Goal: Task Accomplishment & Management: Complete application form

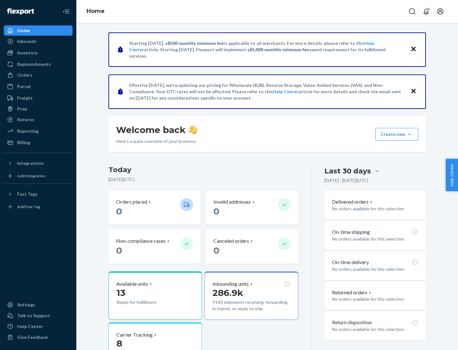
click at [410, 134] on button "Create new Create new inbound Create new order Create new product" at bounding box center [396, 134] width 43 height 13
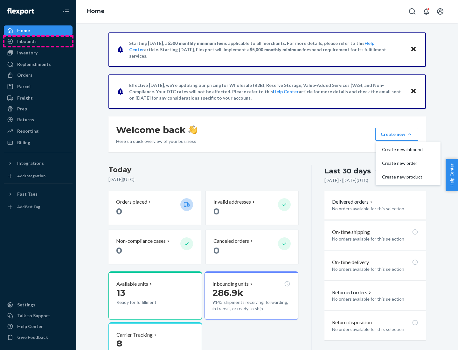
click at [38, 41] on div "Inbounds" at bounding box center [37, 41] width 67 height 9
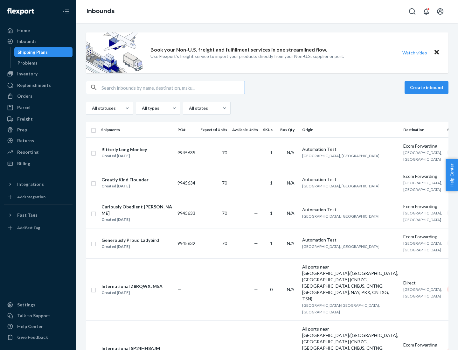
click at [428, 87] on button "Create inbound" at bounding box center [427, 87] width 44 height 13
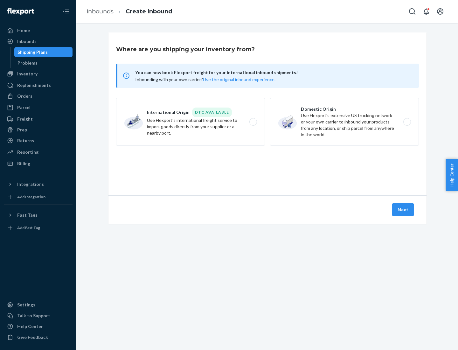
click at [344, 122] on label "Domestic Origin Use Flexport’s extensive US trucking network or your own carrie…" at bounding box center [344, 122] width 149 height 48
click at [407, 122] on input "Domestic Origin Use Flexport’s extensive US trucking network or your own carrie…" at bounding box center [409, 122] width 4 height 4
radio input "true"
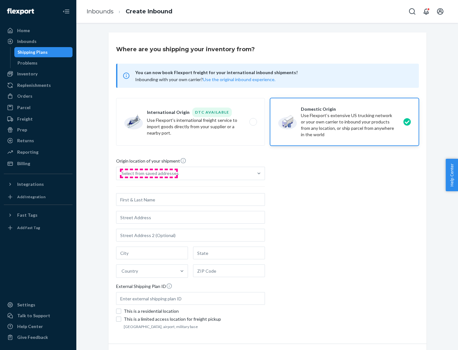
click at [149, 173] on div "Select from saved addresses" at bounding box center [150, 173] width 57 height 6
click at [122, 173] on input "Select from saved addresses" at bounding box center [122, 173] width 1 height 6
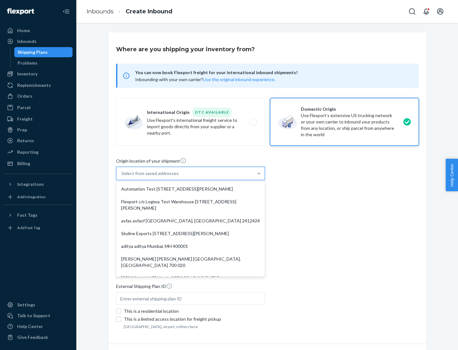
scroll to position [3, 0]
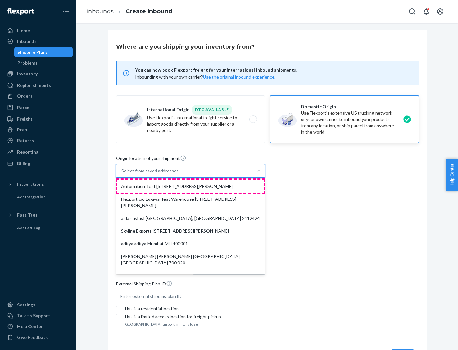
click at [191, 186] on div "Automation Test [STREET_ADDRESS][PERSON_NAME]" at bounding box center [190, 186] width 146 height 13
click at [122, 174] on input "option Automation Test [STREET_ADDRESS][PERSON_NAME]. 9 results available. Use …" at bounding box center [122, 171] width 1 height 6
type input "Automation Test"
type input "[STREET_ADDRESS][PERSON_NAME]"
type input "9th Floor"
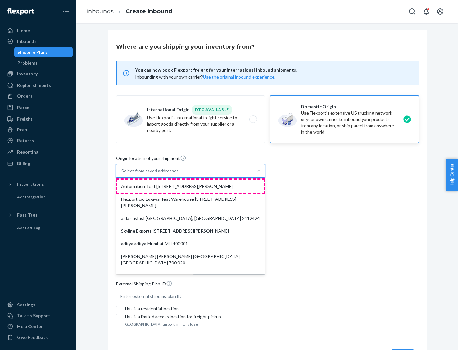
type input "[GEOGRAPHIC_DATA]"
type input "CA"
type input "94104"
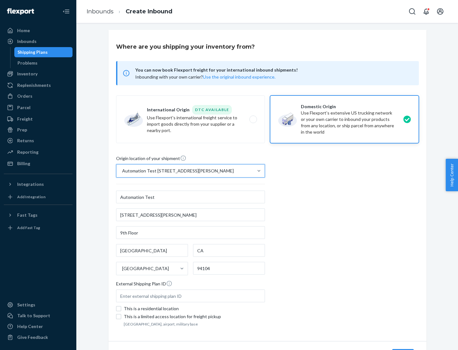
scroll to position [37, 0]
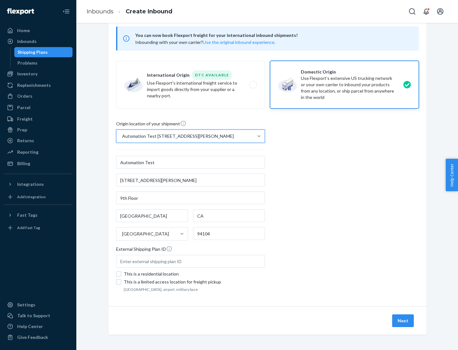
click at [403, 321] on button "Next" at bounding box center [403, 320] width 22 height 13
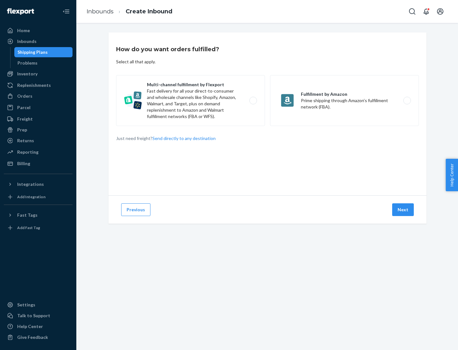
click at [191, 101] on label "Multi-channel fulfillment by Flexport Fast delivery for all your direct-to-cons…" at bounding box center [190, 100] width 149 height 51
click at [253, 101] on input "Multi-channel fulfillment by Flexport Fast delivery for all your direct-to-cons…" at bounding box center [255, 101] width 4 height 4
radio input "true"
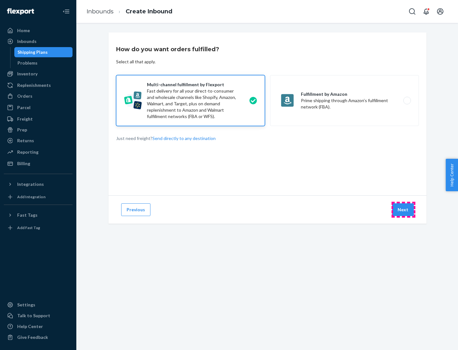
click at [403, 210] on button "Next" at bounding box center [403, 209] width 22 height 13
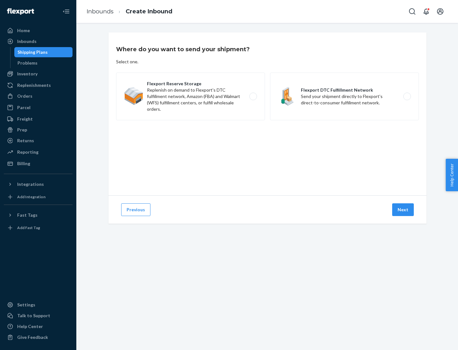
click at [344, 96] on label "Flexport DTC Fulfillment Network Send your shipment directly to Flexport's dire…" at bounding box center [344, 97] width 149 height 48
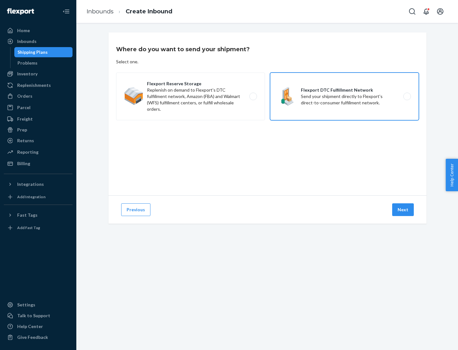
click at [407, 96] on input "Flexport DTC Fulfillment Network Send your shipment directly to Flexport's dire…" at bounding box center [409, 96] width 4 height 4
radio input "true"
click at [403, 210] on button "Next" at bounding box center [403, 209] width 22 height 13
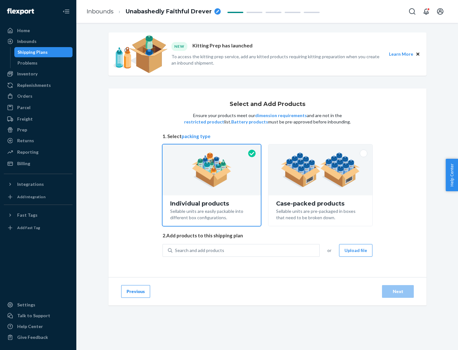
click at [321, 170] on img at bounding box center [320, 169] width 79 height 35
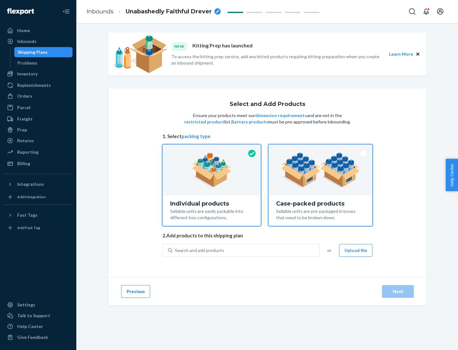
click at [321, 149] on input "Case-packed products Sellable units are pre-packaged in boxes that need to be b…" at bounding box center [320, 146] width 4 height 4
radio input "true"
radio input "false"
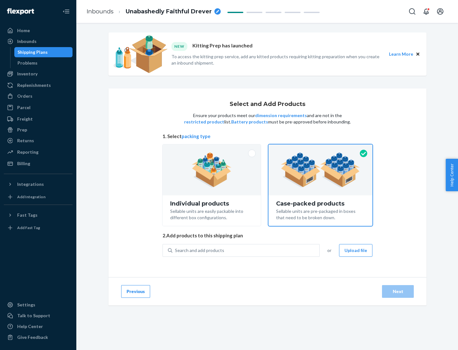
click at [246, 250] on div "Search and add products" at bounding box center [245, 250] width 147 height 11
click at [176, 250] on input "Search and add products" at bounding box center [175, 250] width 1 height 6
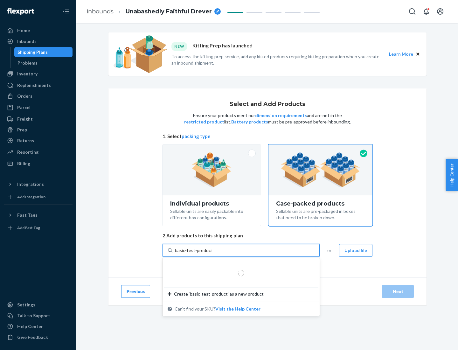
type input "basic-test-product-1"
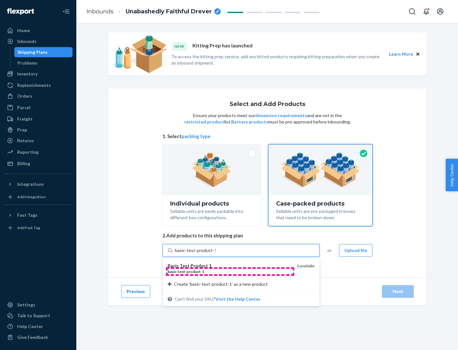
click at [230, 271] on div "basic - test - product - 1" at bounding box center [230, 271] width 124 height 5
click at [216, 254] on input "basic-test-product-1" at bounding box center [195, 250] width 41 height 6
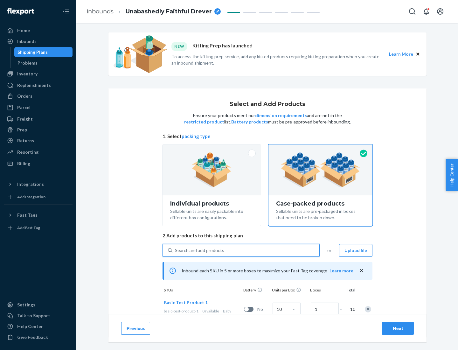
scroll to position [23, 0]
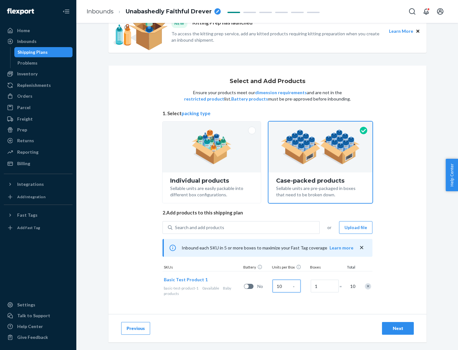
type input "10"
type input "7"
click at [398, 328] on div "Next" at bounding box center [397, 328] width 21 height 6
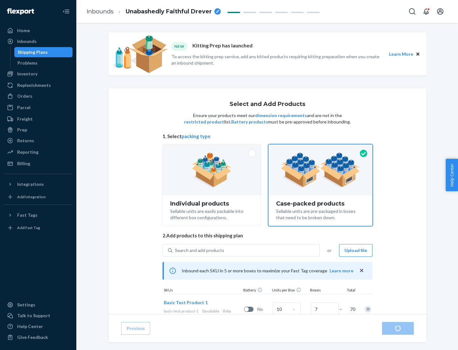
radio input "true"
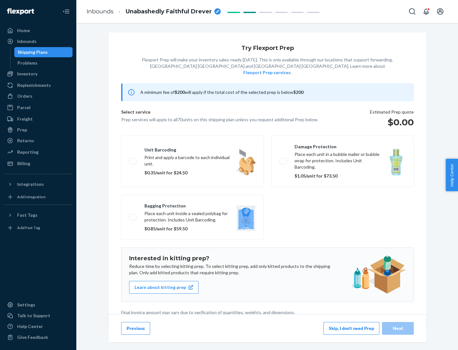
scroll to position [2, 0]
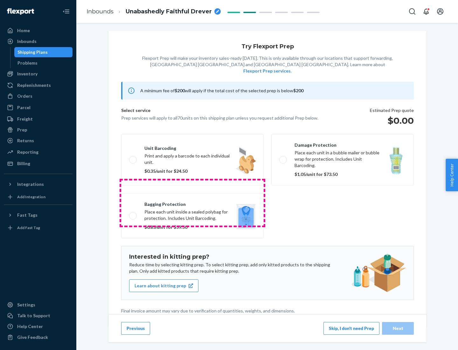
click at [192, 203] on label "Bagging protection Place each unit inside a sealed polybag for protection. Incl…" at bounding box center [192, 215] width 143 height 45
click at [133, 213] on input "Bagging protection Place each unit inside a sealed polybag for protection. Incl…" at bounding box center [131, 215] width 4 height 4
checkbox input "true"
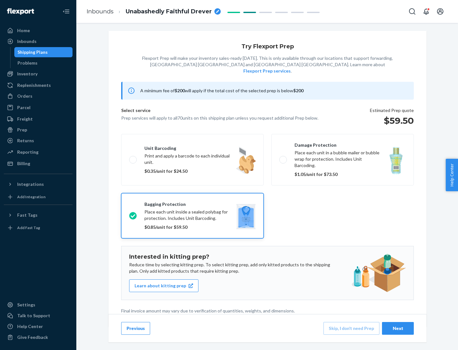
click at [398, 328] on div "Next" at bounding box center [397, 328] width 21 height 6
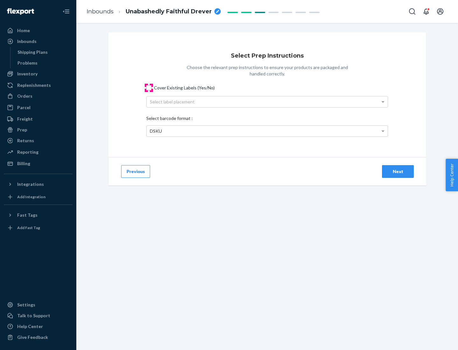
click at [149, 87] on input "Cover Existing Labels (Yes/No)" at bounding box center [148, 87] width 5 height 5
checkbox input "true"
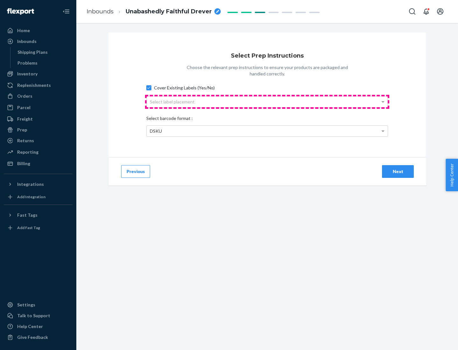
click at [267, 101] on div "Select label placement" at bounding box center [267, 101] width 241 height 11
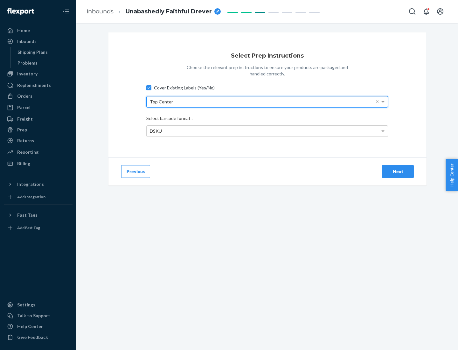
click at [267, 131] on div "DSKU" at bounding box center [267, 131] width 241 height 11
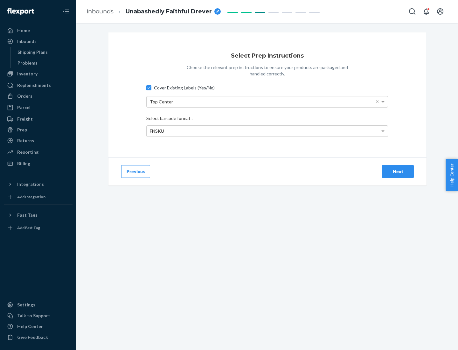
click at [398, 171] on div "Next" at bounding box center [397, 171] width 21 height 6
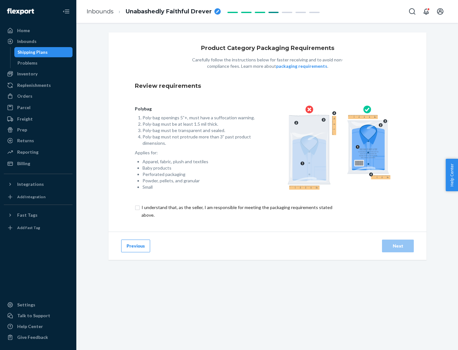
click at [236, 211] on input "checkbox" at bounding box center [241, 211] width 212 height 15
checkbox input "true"
click at [398, 246] on div "Next" at bounding box center [397, 246] width 21 height 6
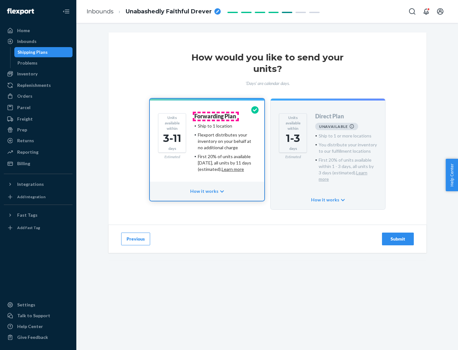
click at [216, 116] on h4 "Forwarding Plan" at bounding box center [215, 116] width 42 height 6
click at [398, 236] on div "Submit" at bounding box center [397, 239] width 21 height 6
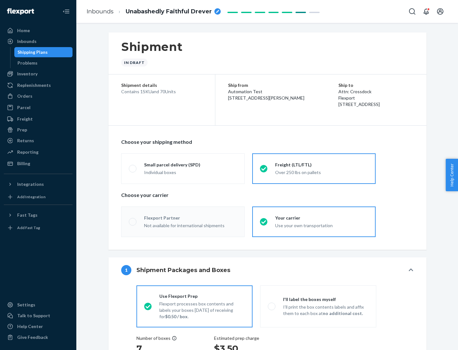
radio input "true"
radio input "false"
radio input "true"
radio input "false"
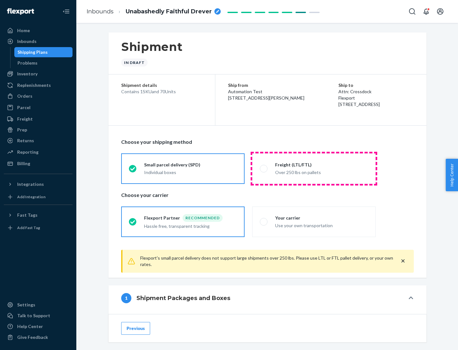
click at [314, 168] on div "Over 250 lbs on pallets" at bounding box center [321, 172] width 93 height 8
click at [264, 168] on input "Freight (LTL/FTL) Over 250 lbs on pallets" at bounding box center [262, 168] width 4 height 4
radio input "true"
radio input "false"
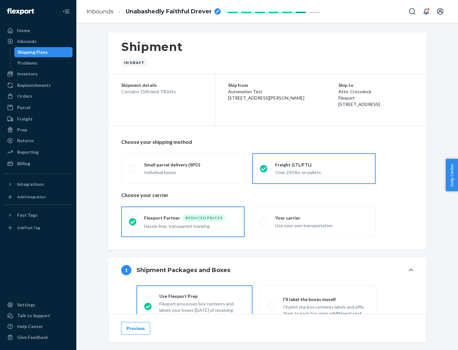
scroll to position [35, 0]
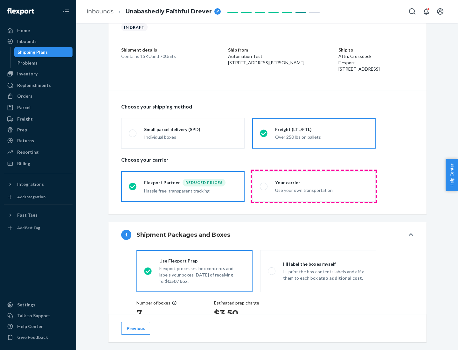
click at [314, 186] on div "Use your own transportation" at bounding box center [321, 190] width 93 height 8
click at [264, 186] on input "Your carrier Use your own transportation" at bounding box center [262, 186] width 4 height 4
radio input "true"
radio input "false"
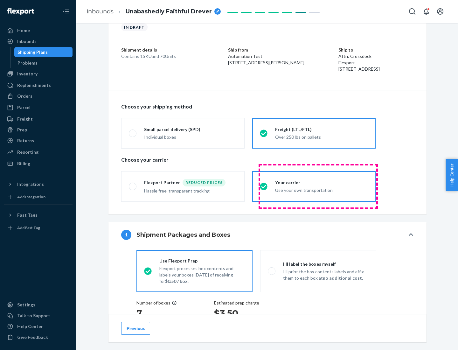
scroll to position [120, 0]
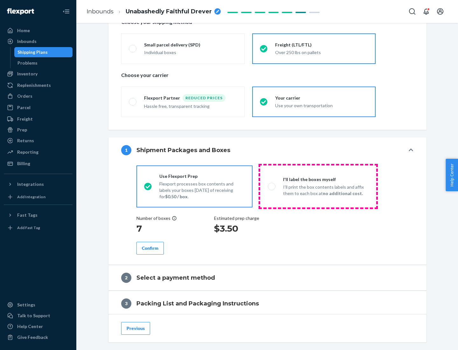
click at [318, 186] on p "I’ll print the box contents labels and affix them to each box at no additional …" at bounding box center [326, 190] width 86 height 13
click at [272, 186] on input "I'll label the boxes myself I’ll print the box contents labels and affix them t…" at bounding box center [270, 186] width 4 height 4
radio input "true"
radio input "false"
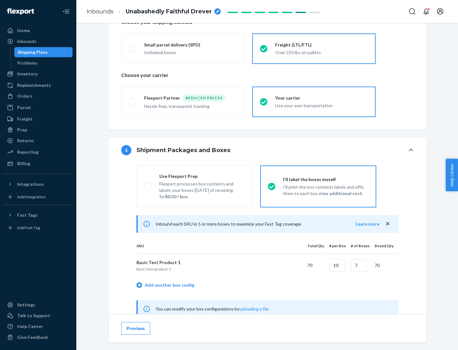
scroll to position [199, 0]
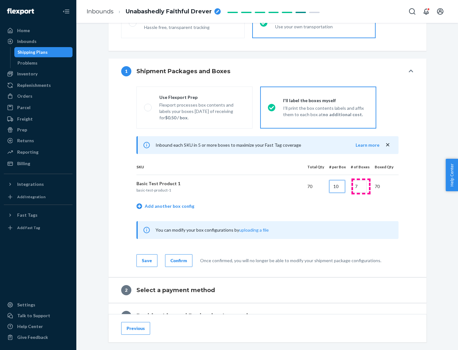
type input "10"
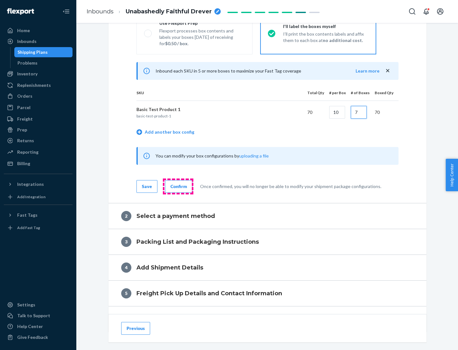
type input "7"
click at [178, 186] on div "Confirm" at bounding box center [178, 186] width 17 height 6
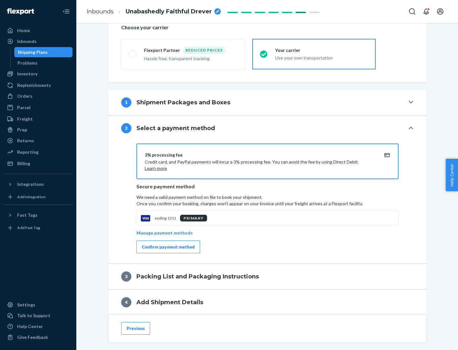
scroll to position [228, 0]
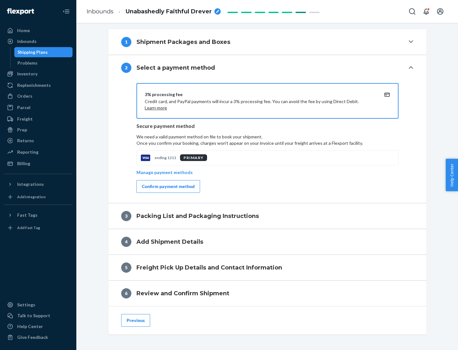
click at [168, 186] on div "Confirm payment method" at bounding box center [168, 186] width 53 height 6
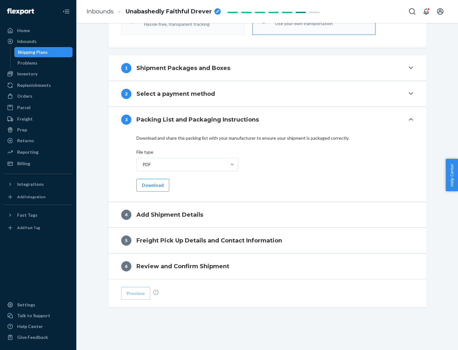
scroll to position [201, 0]
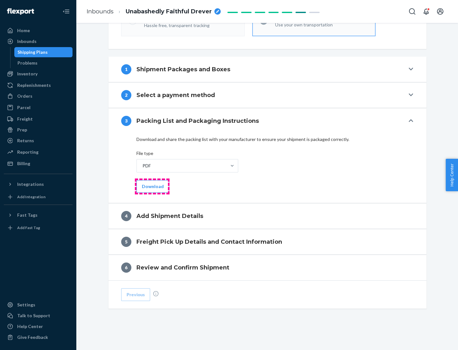
click at [152, 186] on button "Download" at bounding box center [152, 186] width 33 height 13
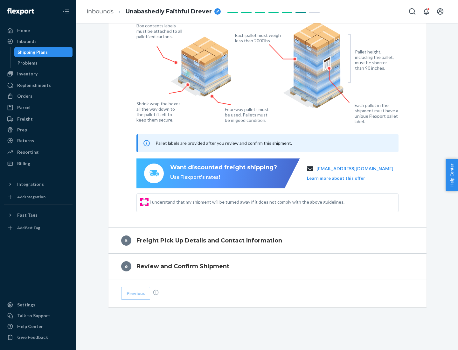
click at [144, 202] on input "I understand that my shipment will be turned away if it does not comply with th…" at bounding box center [144, 201] width 5 height 5
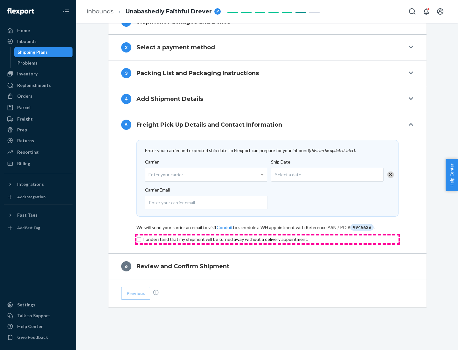
click at [268, 239] on input "checkbox" at bounding box center [267, 239] width 262 height 8
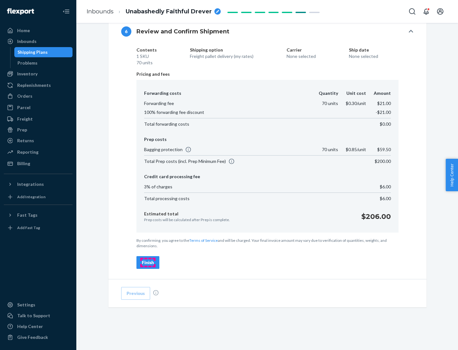
click at [148, 262] on div "Finish" at bounding box center [148, 262] width 12 height 6
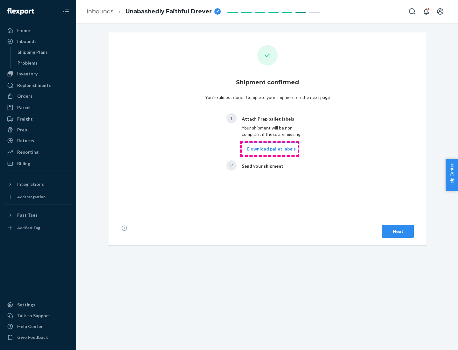
click at [270, 149] on button "Download pallet labels" at bounding box center [271, 149] width 59 height 13
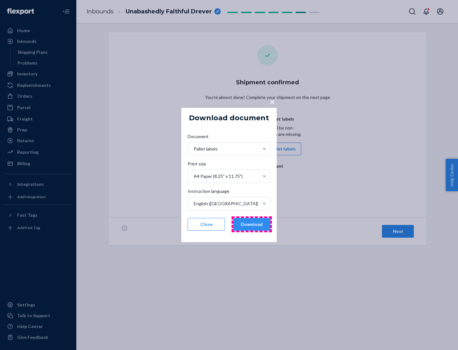
click at [252, 224] on button "Download" at bounding box center [251, 224] width 37 height 13
click at [272, 101] on span "×" at bounding box center [272, 101] width 5 height 11
